Goal: Find specific page/section: Find specific page/section

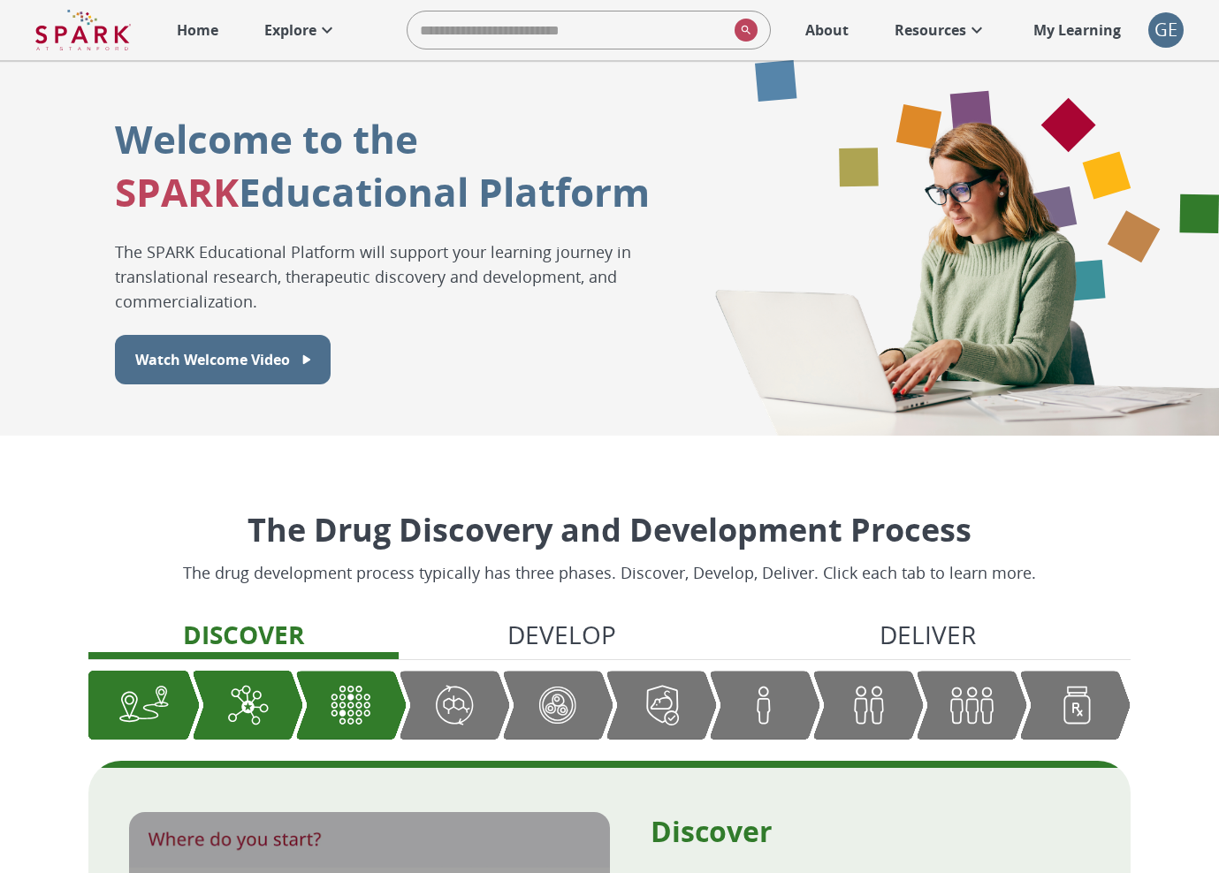
click at [1170, 35] on div "GE" at bounding box center [1165, 29] width 35 height 35
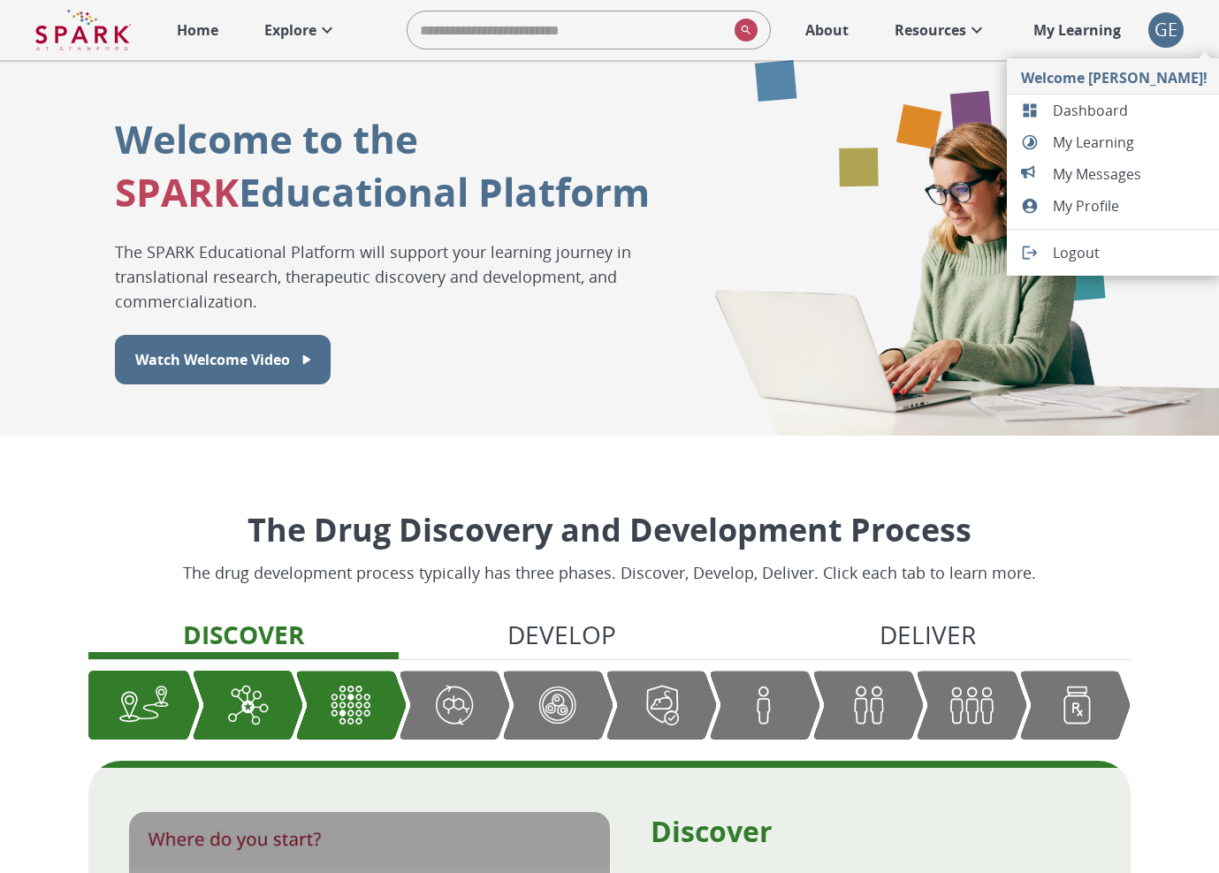
click at [1107, 103] on span "Dashboard" at bounding box center [1130, 110] width 155 height 21
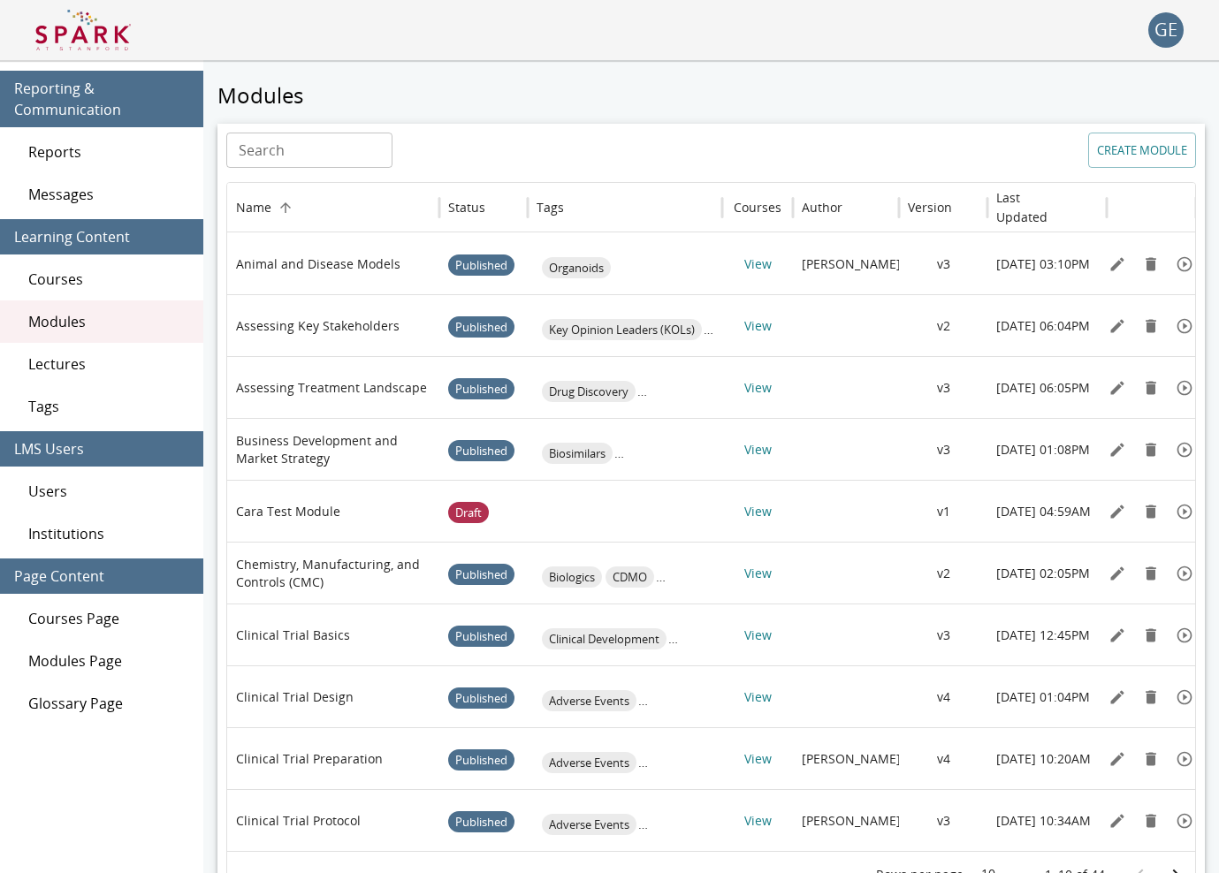
click at [166, 157] on span "Reports" at bounding box center [108, 151] width 161 height 21
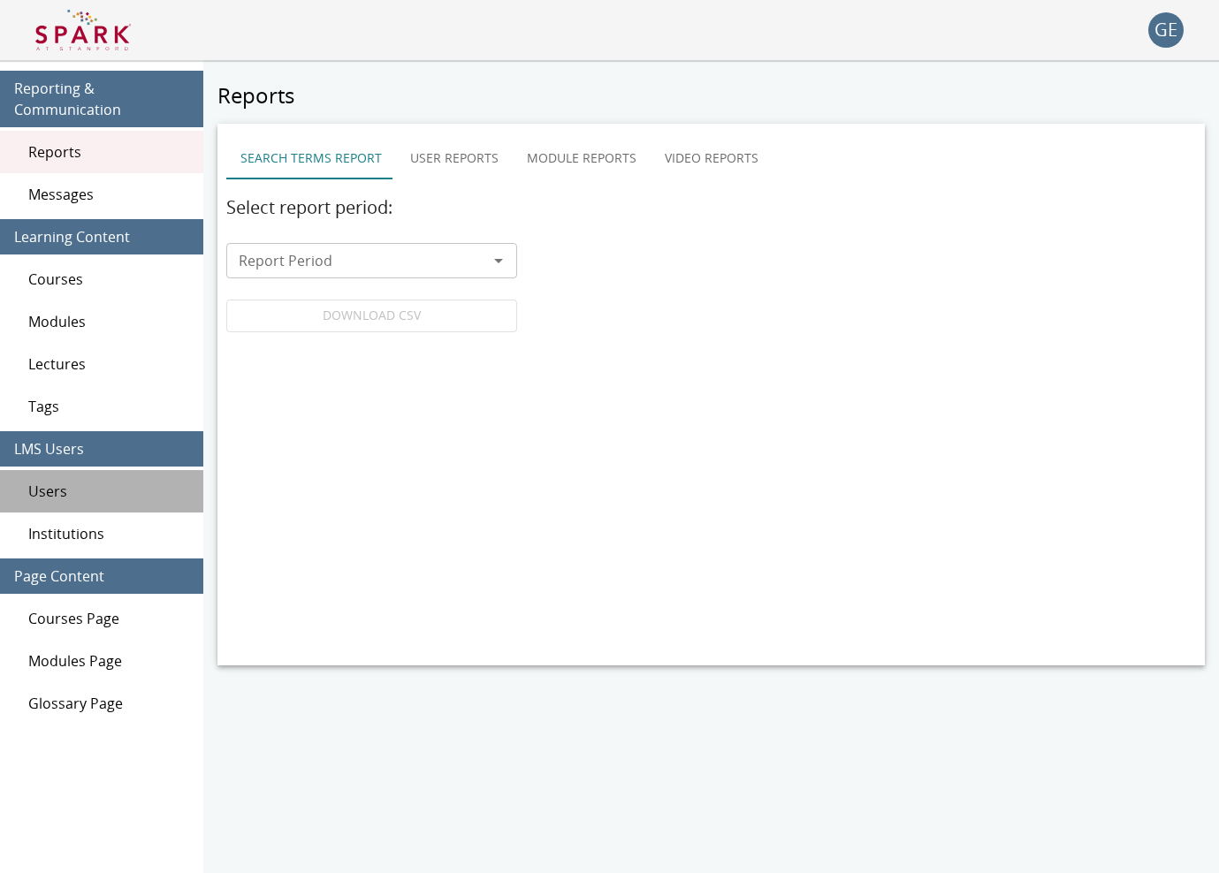
click at [90, 479] on div "Users" at bounding box center [101, 491] width 203 height 42
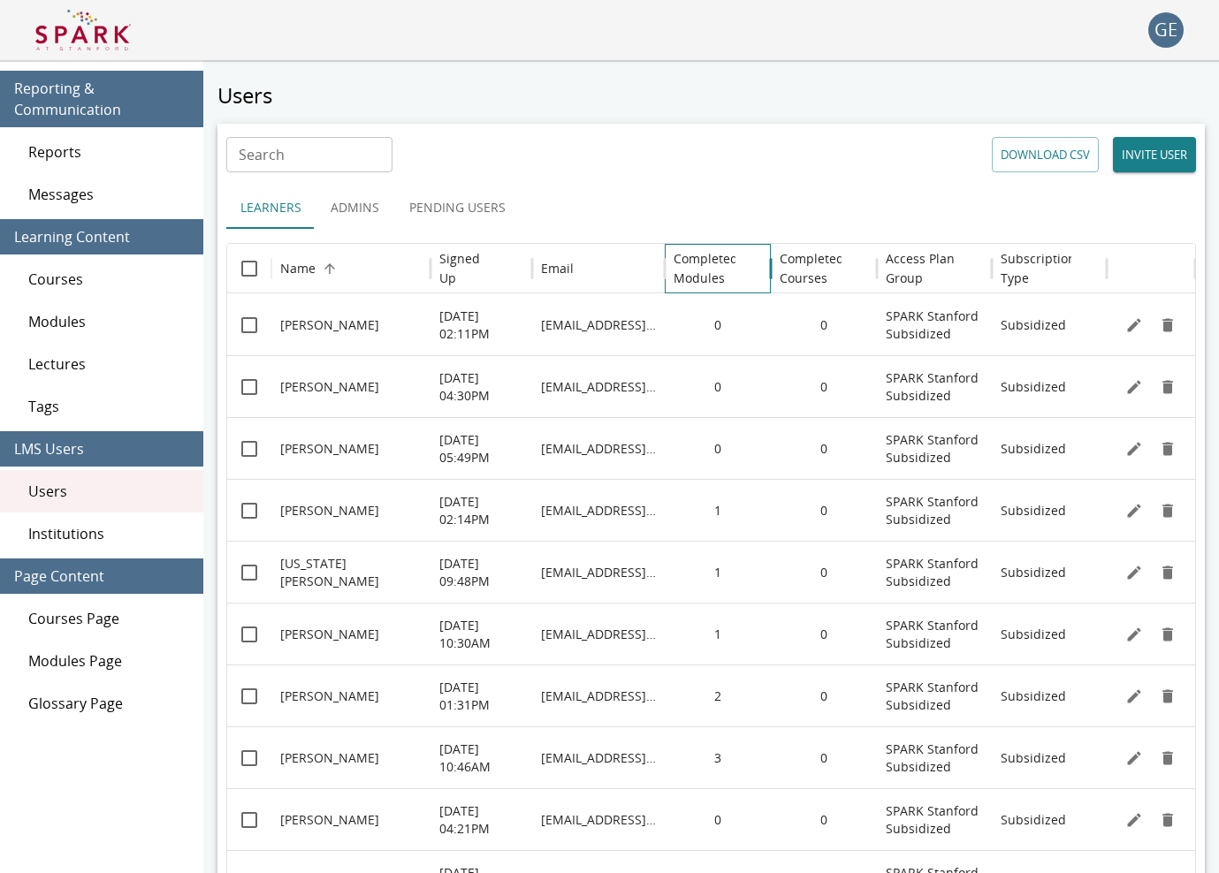
click at [693, 261] on h6 "Completed Modules" at bounding box center [705, 268] width 65 height 39
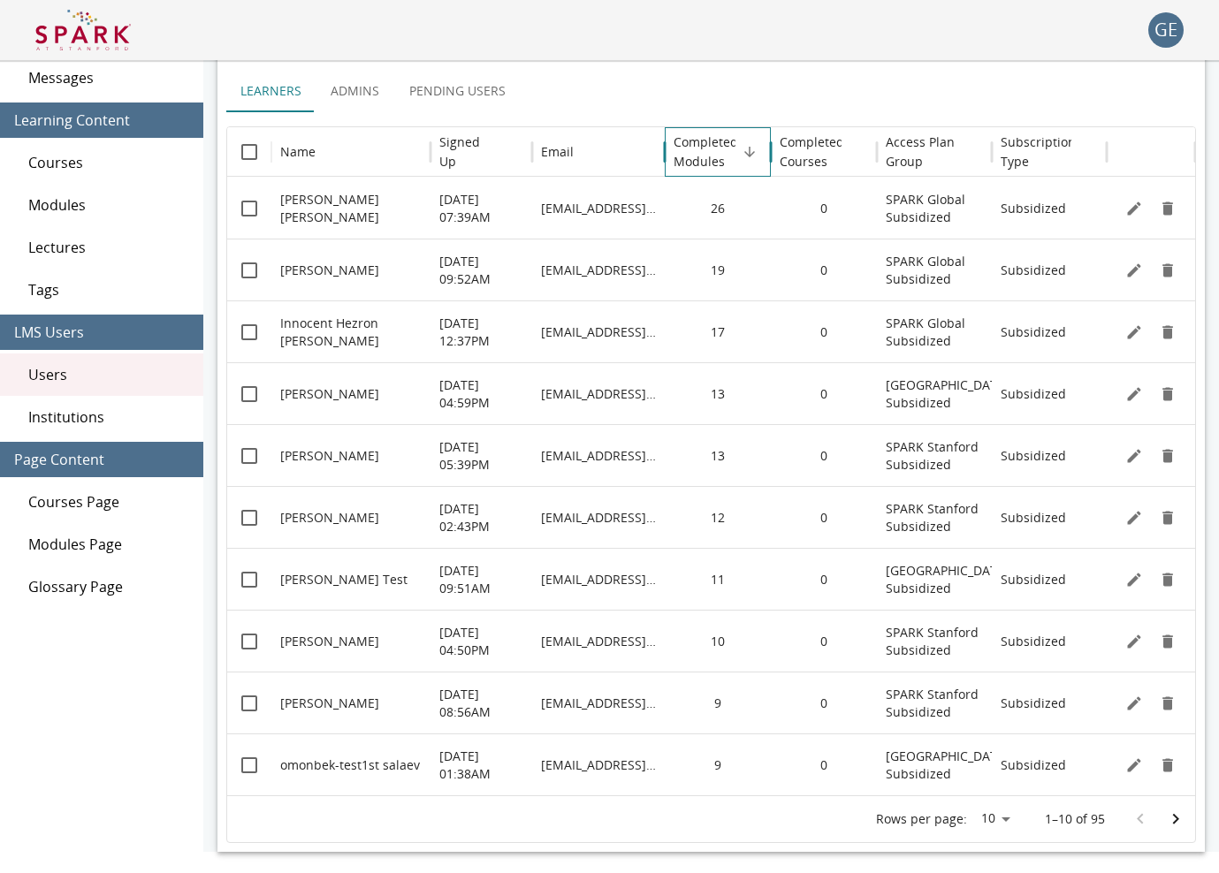
scroll to position [117, 0]
click at [1179, 816] on icon "Go to next page" at bounding box center [1175, 819] width 21 height 21
